Goal: Task Accomplishment & Management: Use online tool/utility

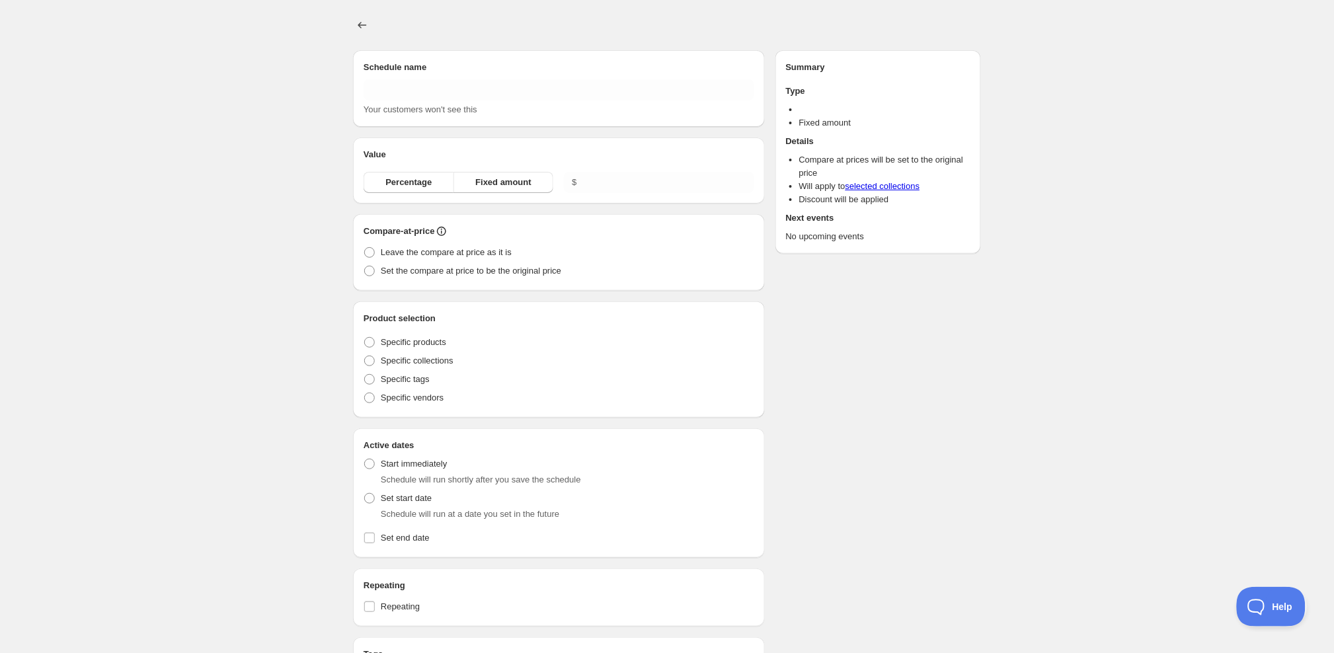
type input "New schedule [DATE] 10:49"
radio input "true"
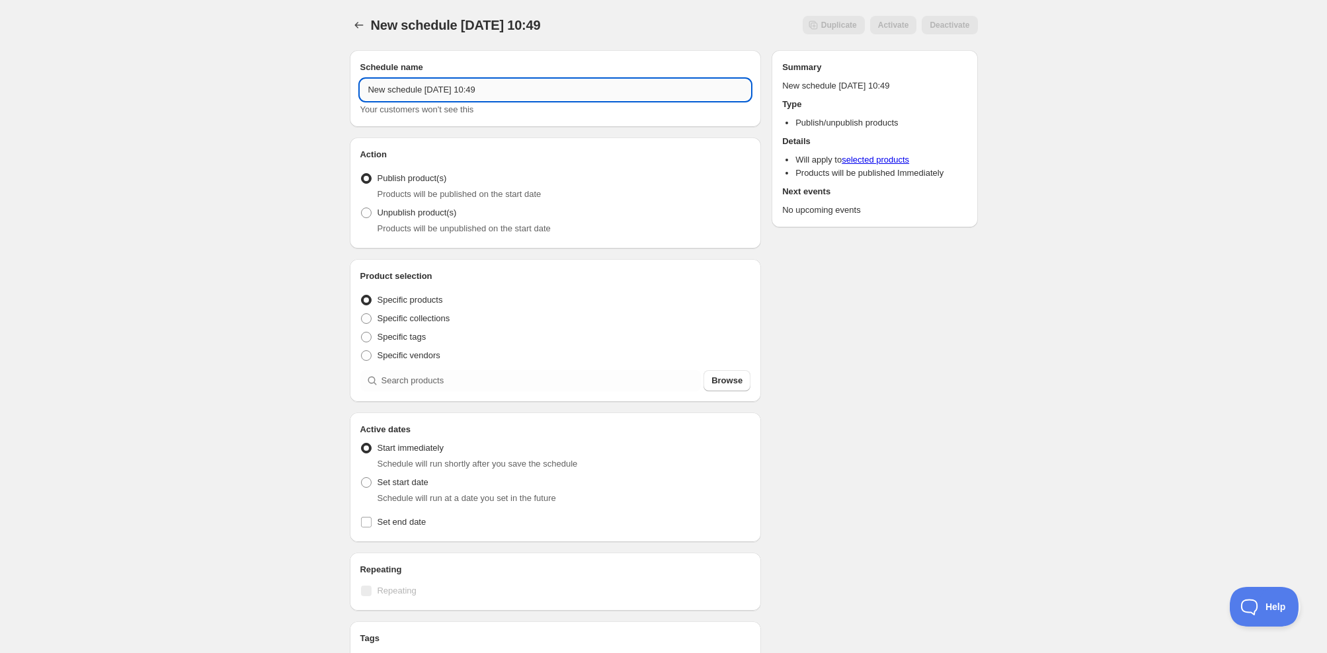
click at [534, 89] on input "New schedule [DATE] 10:49" at bounding box center [555, 89] width 391 height 21
click at [554, 91] on input "New schedule [DATE] 10:49" at bounding box center [555, 89] width 391 height 21
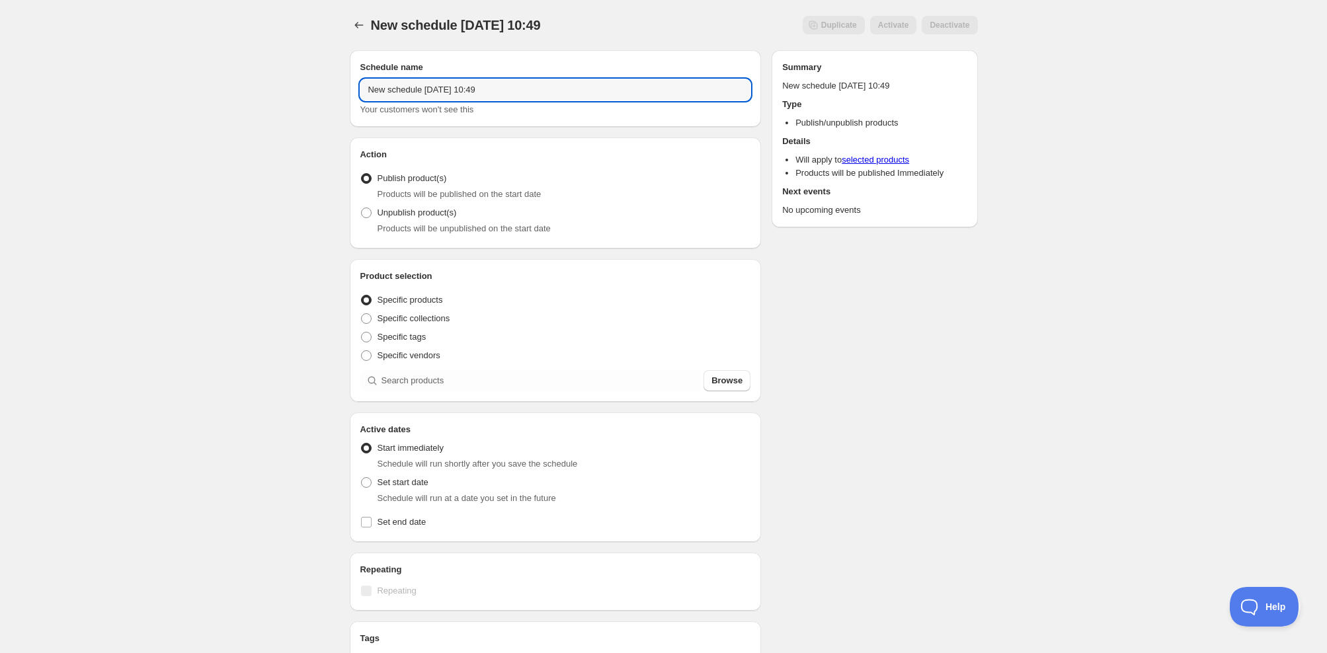
click at [554, 91] on input "New schedule [DATE] 10:49" at bounding box center [555, 89] width 391 height 21
type input "Harvest Blend 2025 Launch"
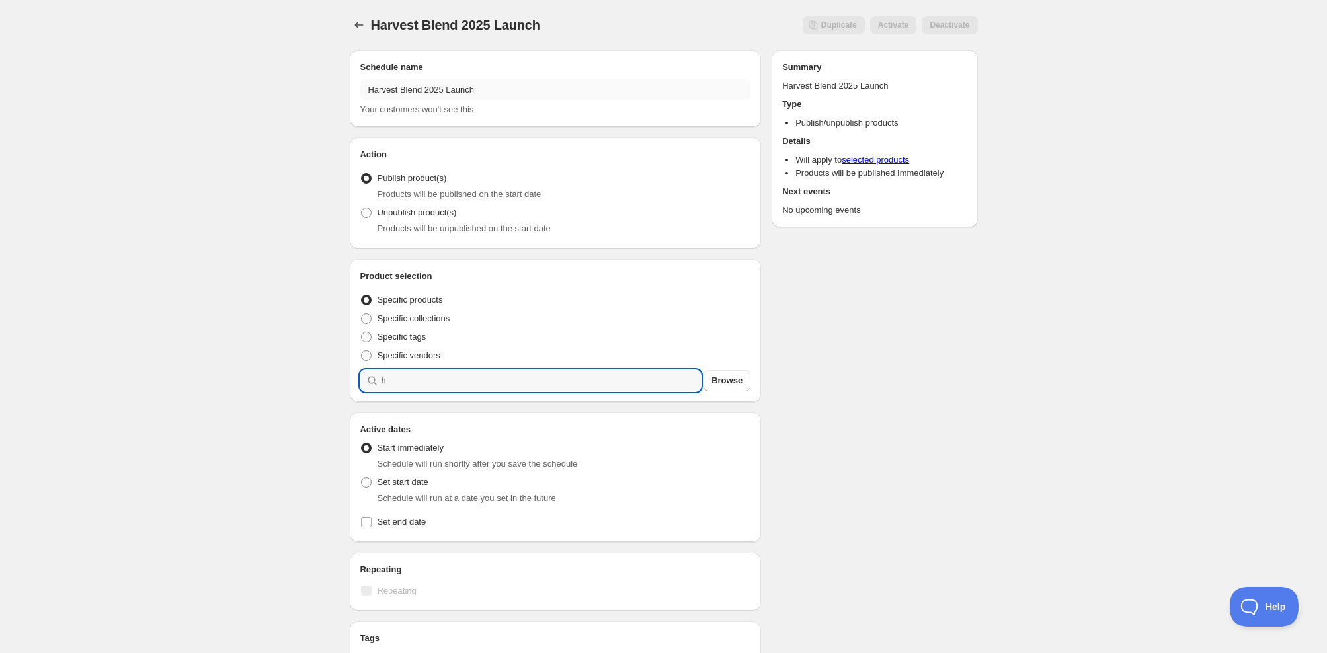
type input "h"
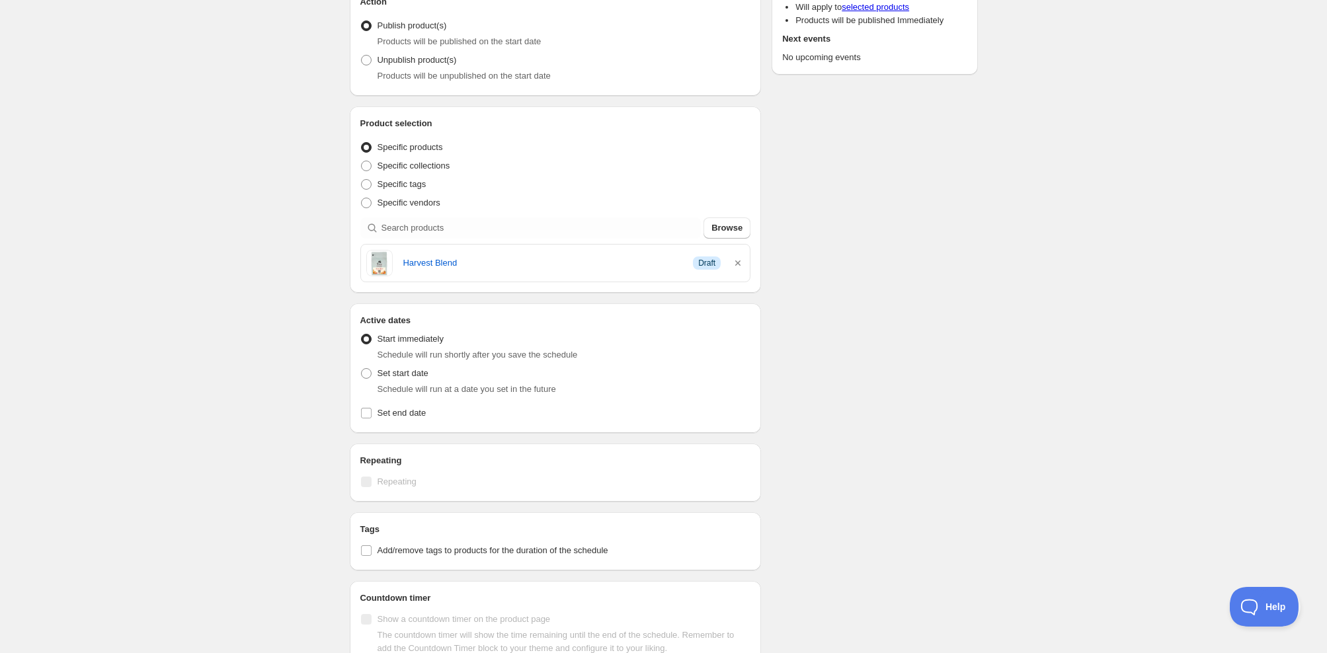
scroll to position [155, 0]
click at [365, 372] on span at bounding box center [366, 371] width 11 height 11
click at [362, 367] on input "Set start date" at bounding box center [361, 366] width 1 height 1
radio input "true"
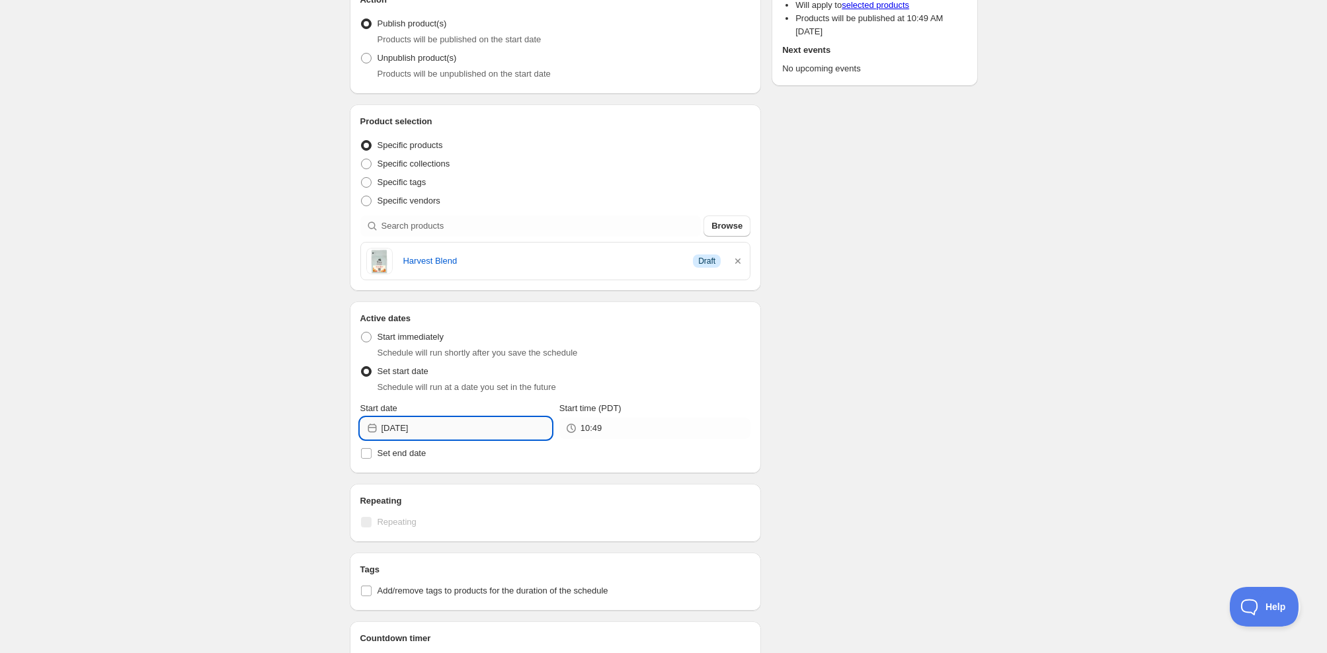
click at [405, 431] on input "[DATE]" at bounding box center [466, 428] width 170 height 21
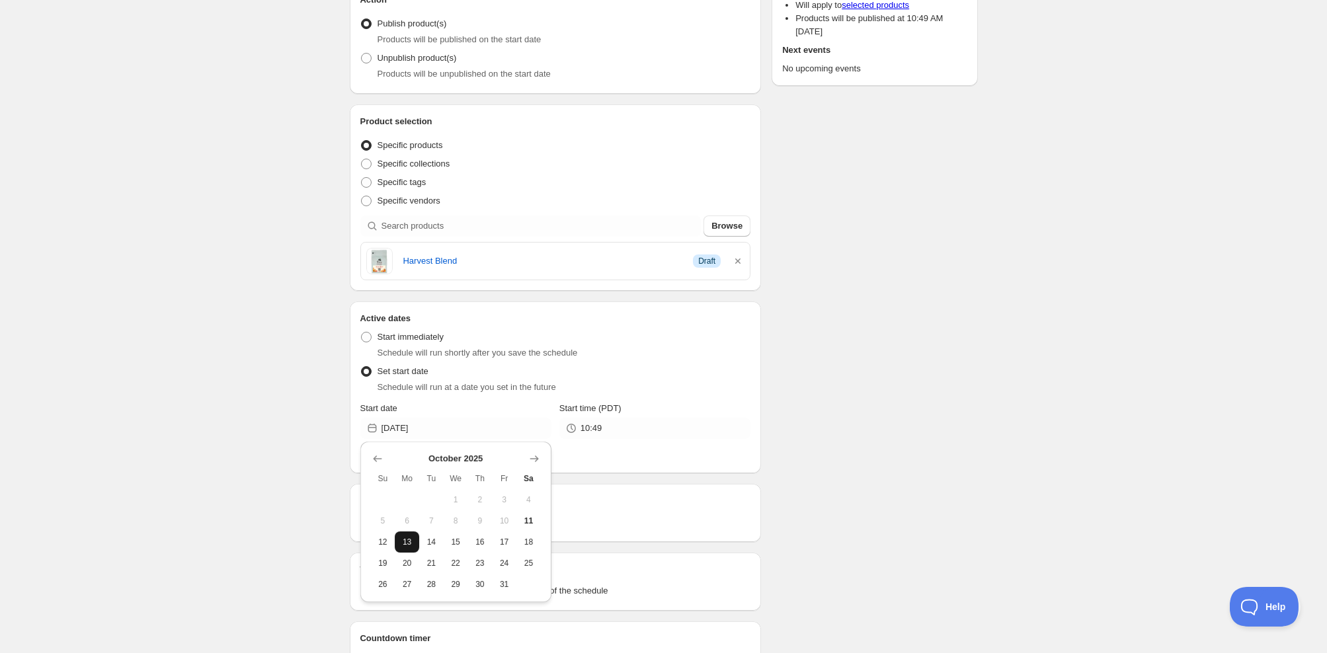
click at [409, 541] on span "13" at bounding box center [407, 542] width 14 height 11
type input "[DATE]"
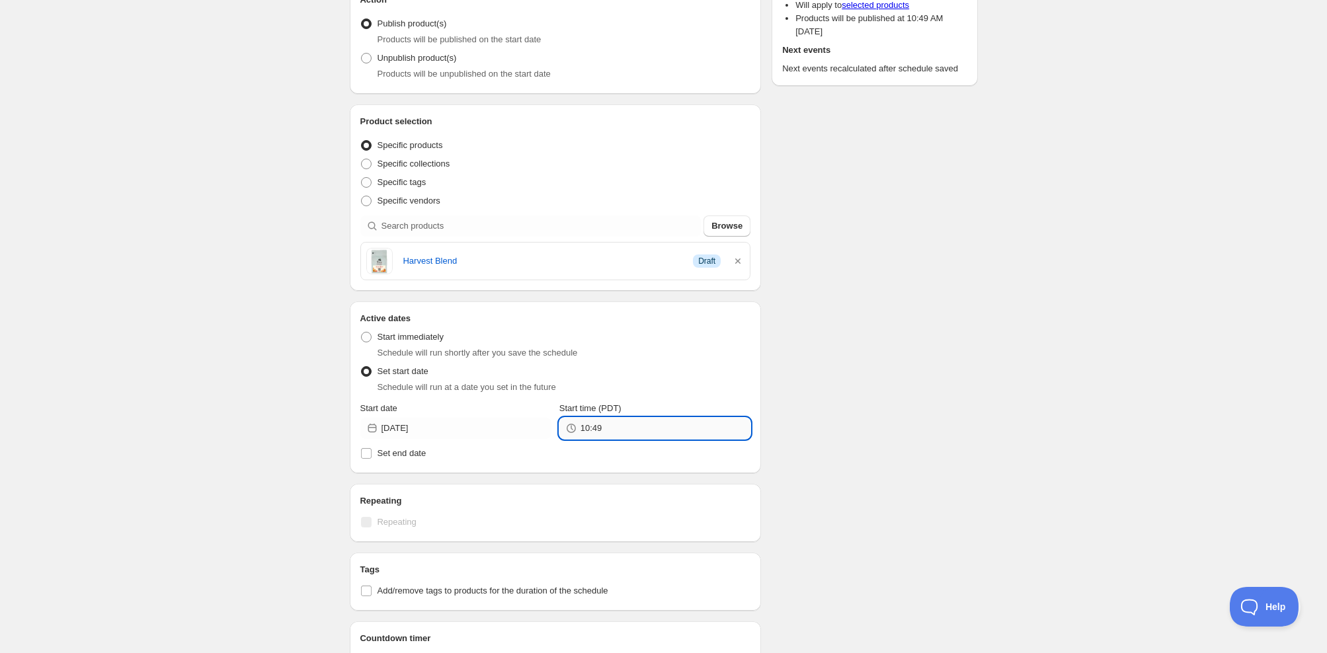
click at [611, 429] on input "10:49" at bounding box center [665, 428] width 170 height 21
type input "00:00"
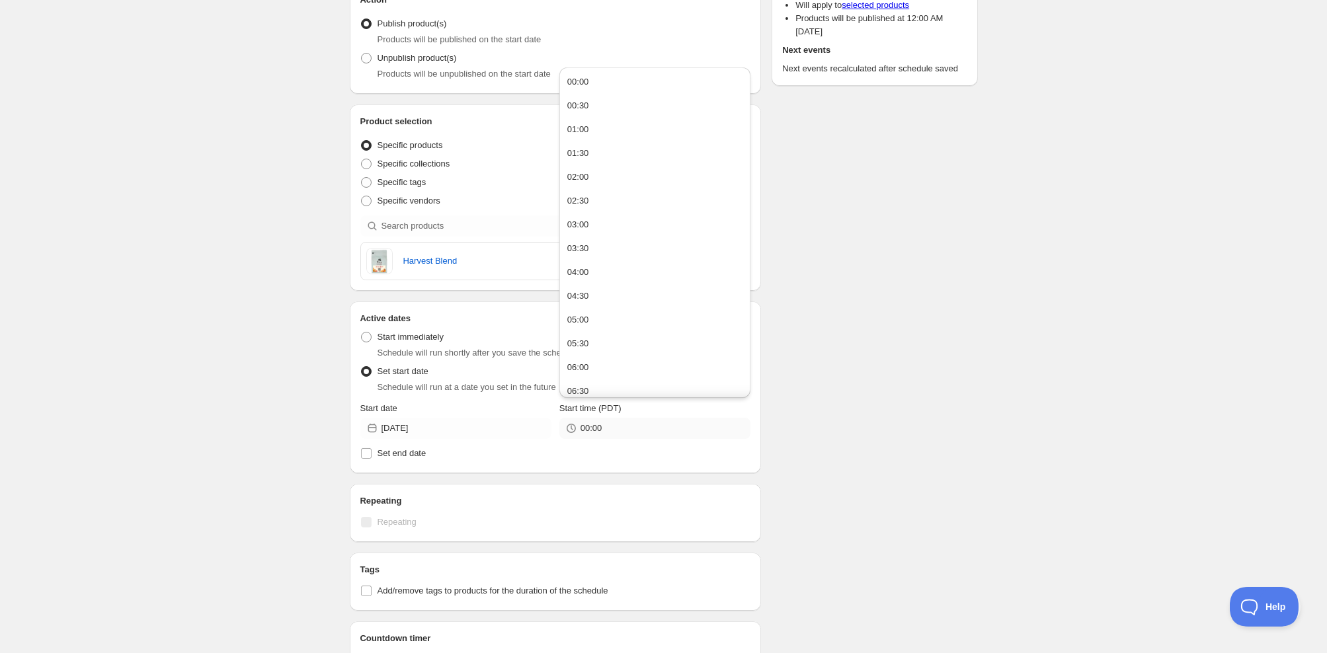
scroll to position [450, 0]
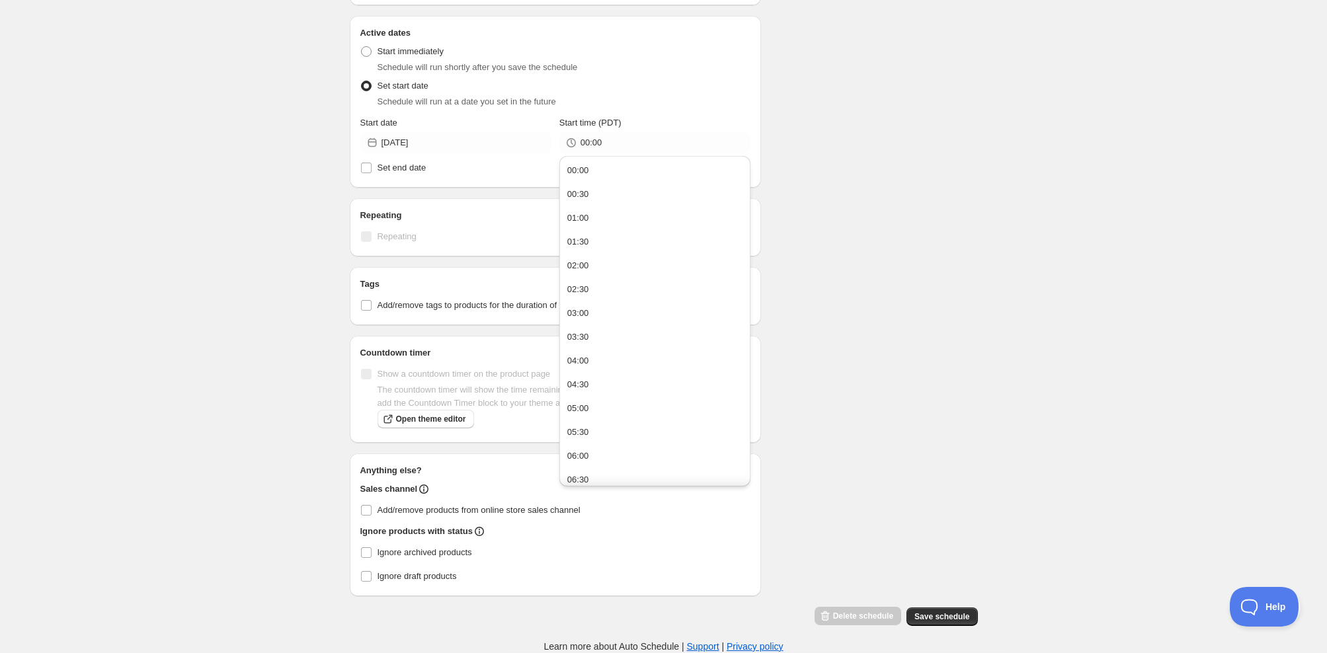
click at [311, 391] on div "Harvest Blend 2025 Launch. This page is ready Harvest Blend 2025 Launch Duplica…" at bounding box center [663, 106] width 1327 height 1093
click at [367, 512] on input "Add/remove products from online store sales channel" at bounding box center [366, 510] width 11 height 11
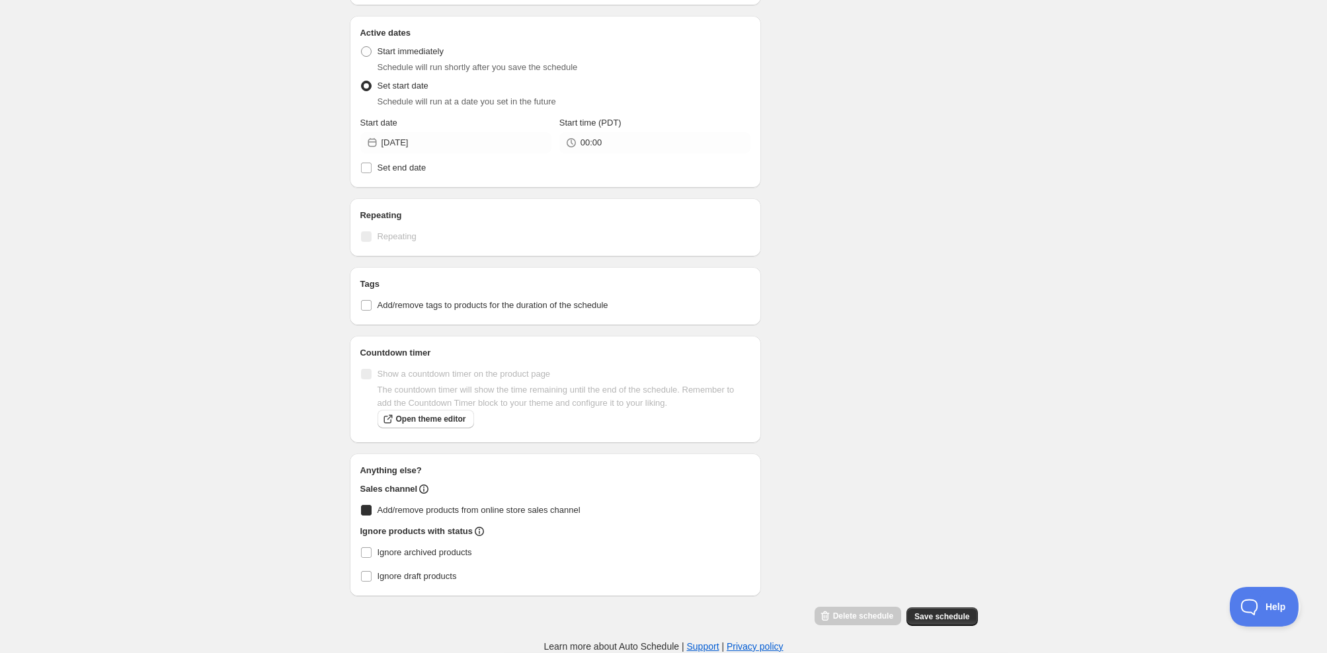
checkbox input "true"
click at [957, 623] on button "Save schedule" at bounding box center [941, 616] width 71 height 19
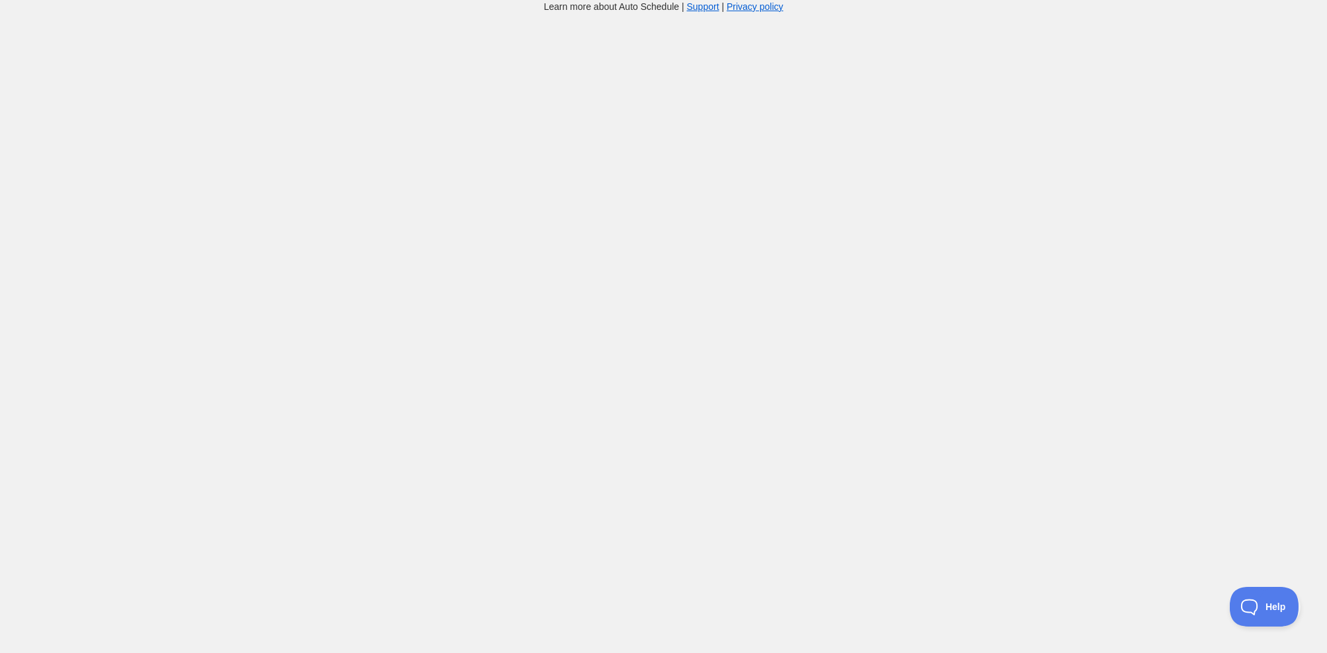
scroll to position [13, 0]
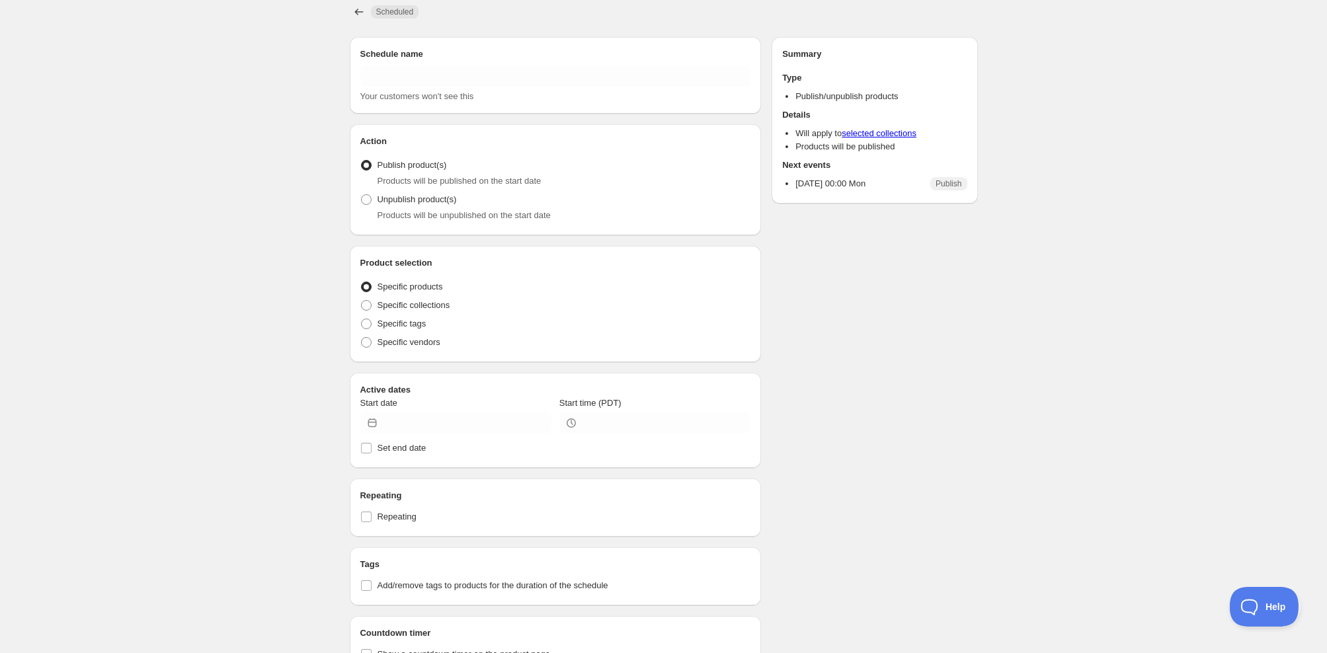
type input "Harvest Blend 2025 Launch"
radio input "true"
type input "[DATE]"
type input "00:00"
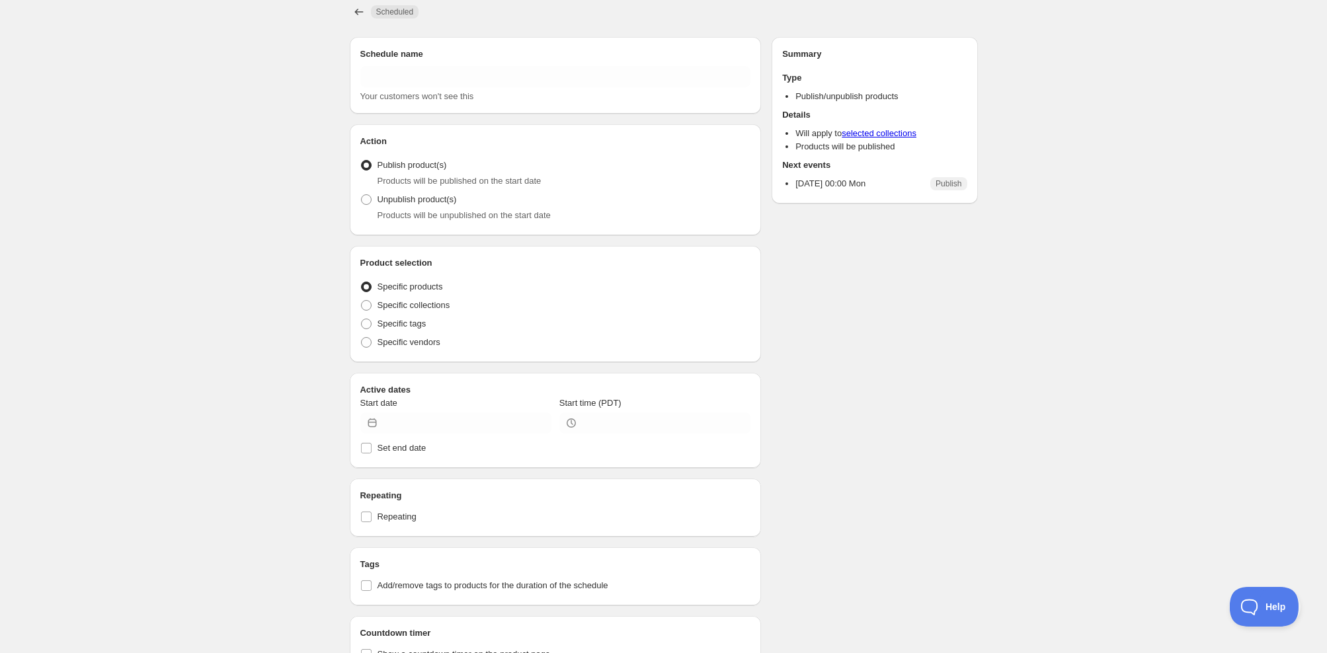
checkbox input "true"
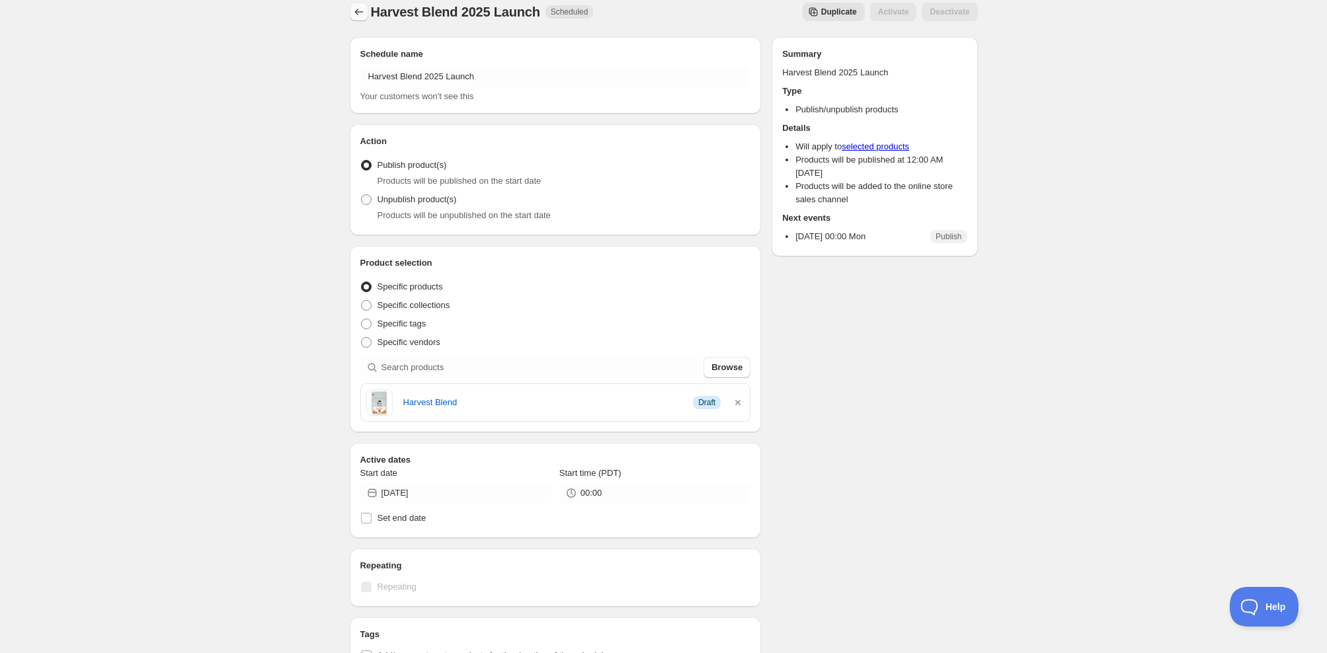
click at [356, 8] on icon "Schedules" at bounding box center [358, 11] width 13 height 13
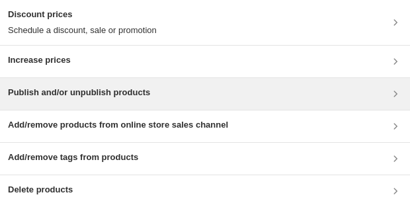
click at [127, 93] on h3 "Publish and/or unpublish products" at bounding box center [79, 92] width 142 height 13
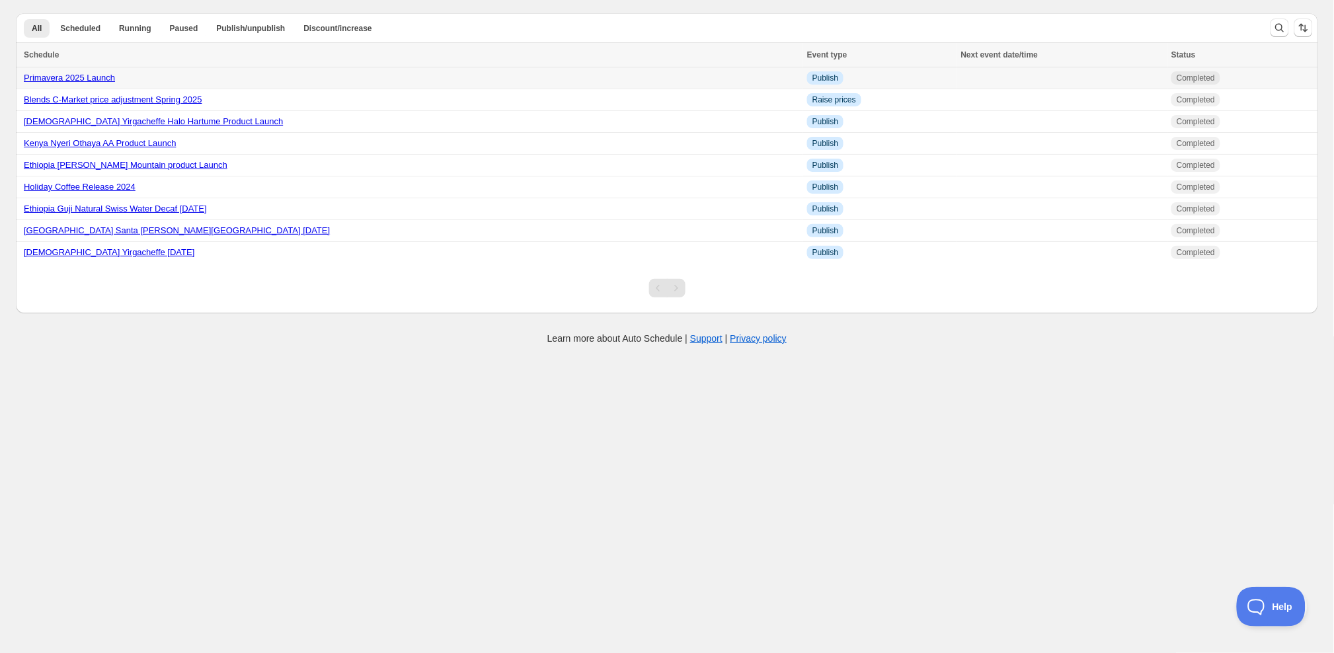
click at [61, 83] on div "Primavera 2025 Launch" at bounding box center [411, 77] width 775 height 13
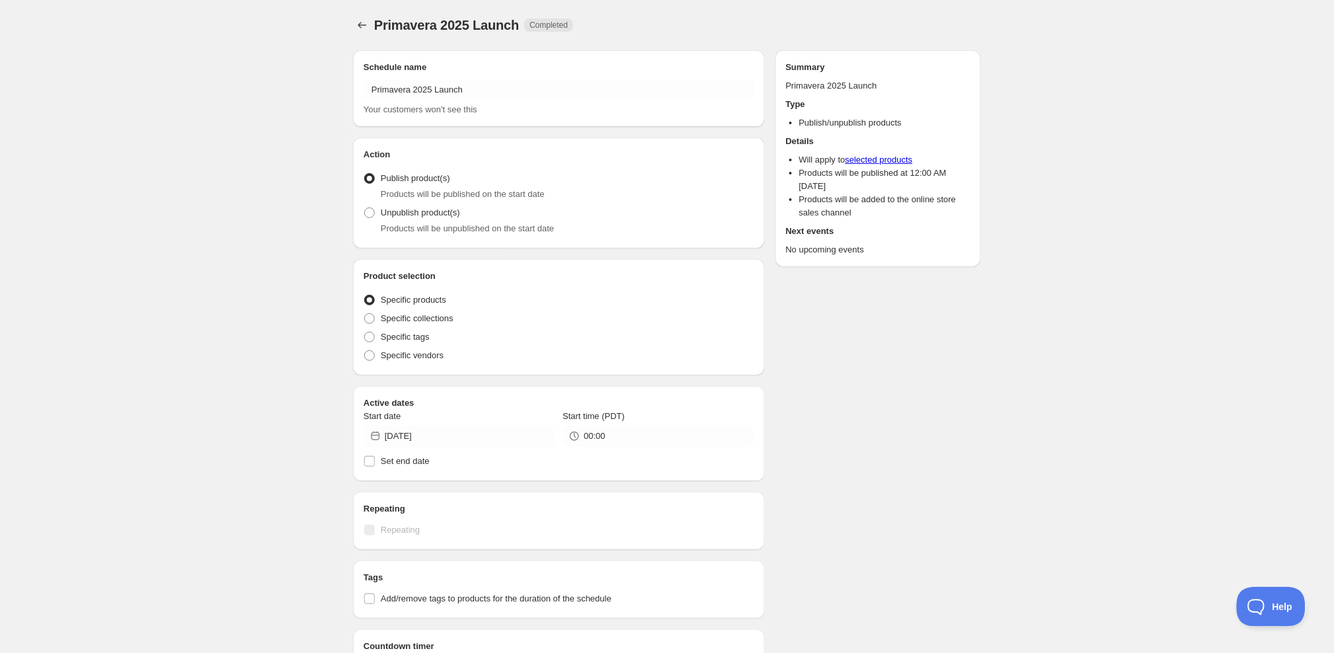
radio input "true"
checkbox input "true"
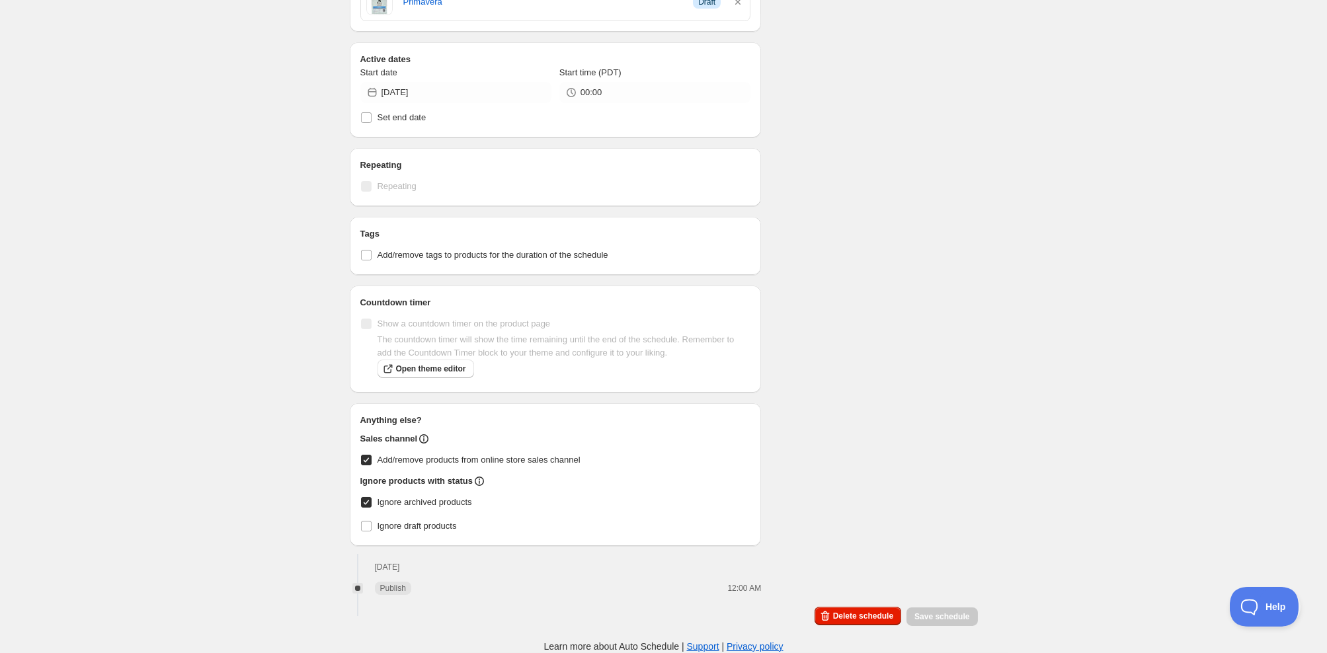
scroll to position [424, 0]
